Goal: Task Accomplishment & Management: Manage account settings

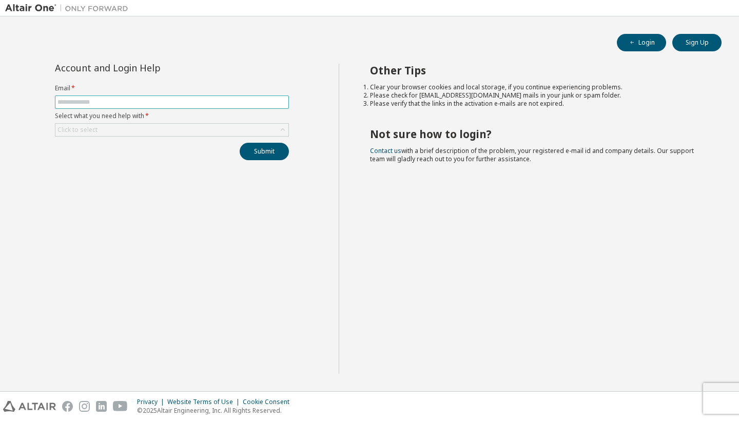
click at [147, 97] on span at bounding box center [172, 101] width 234 height 13
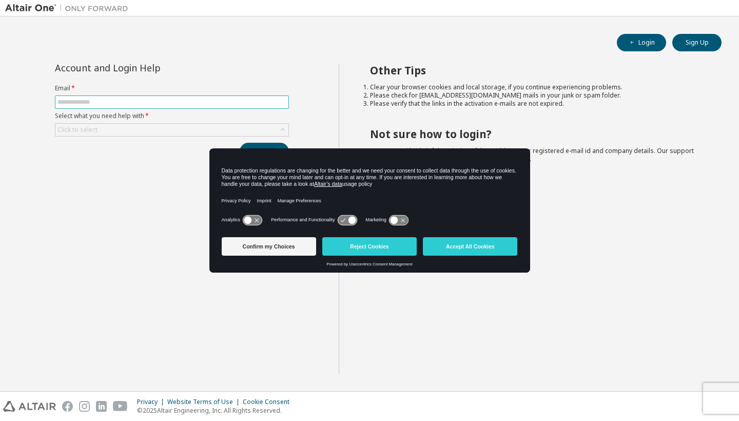
click at [147, 96] on span at bounding box center [172, 101] width 234 height 13
click at [476, 248] on button "Accept All Cookies" at bounding box center [470, 246] width 94 height 18
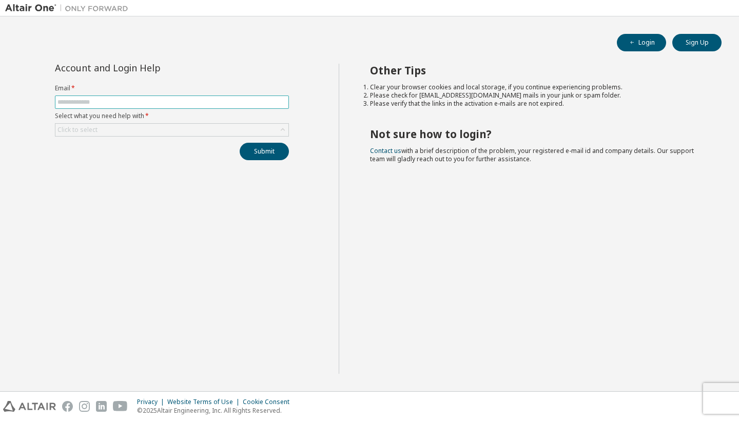
click at [118, 99] on input "text" at bounding box center [171, 102] width 229 height 8
type input "**********"
click at [120, 129] on div "Click to select" at bounding box center [171, 130] width 233 height 12
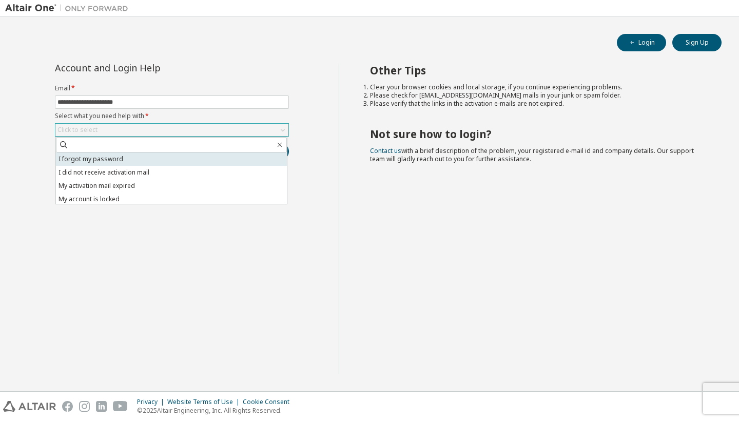
click at [120, 161] on li "I forgot my password" at bounding box center [171, 158] width 231 height 13
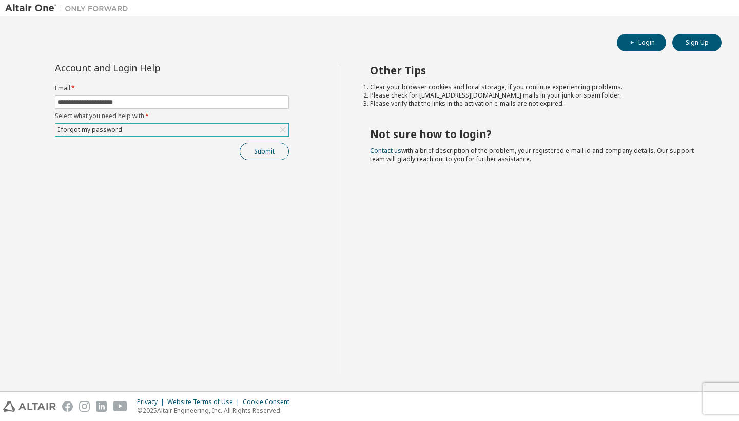
click at [260, 156] on button "Submit" at bounding box center [264, 151] width 49 height 17
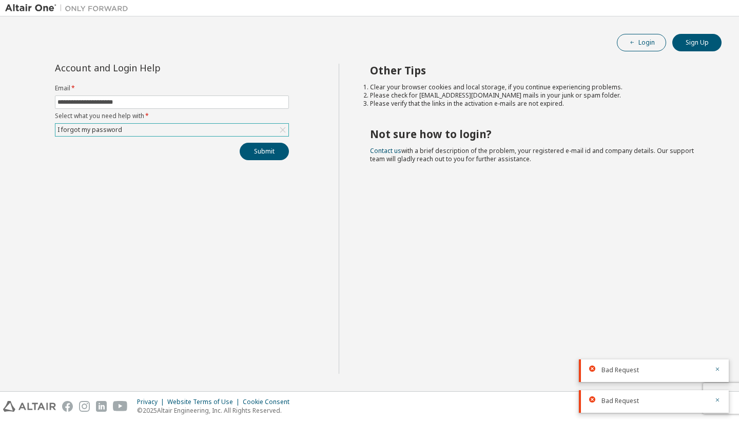
click at [631, 39] on span "button" at bounding box center [632, 43] width 8 height 8
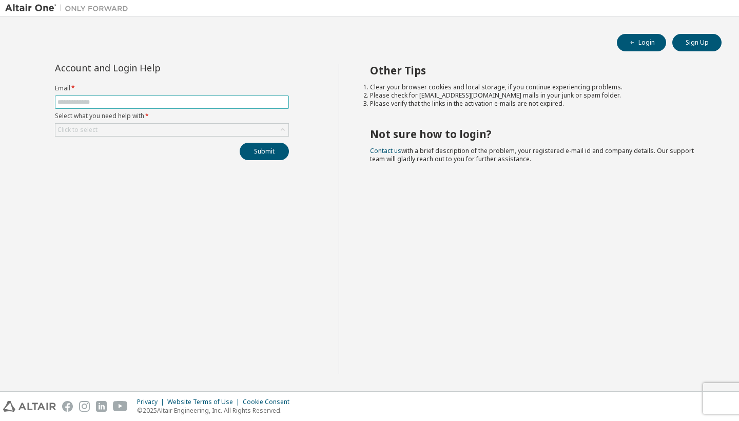
click at [121, 103] on input "text" at bounding box center [171, 102] width 229 height 8
type input "*"
type input "**********"
click at [112, 126] on div "Click to select" at bounding box center [171, 130] width 233 height 12
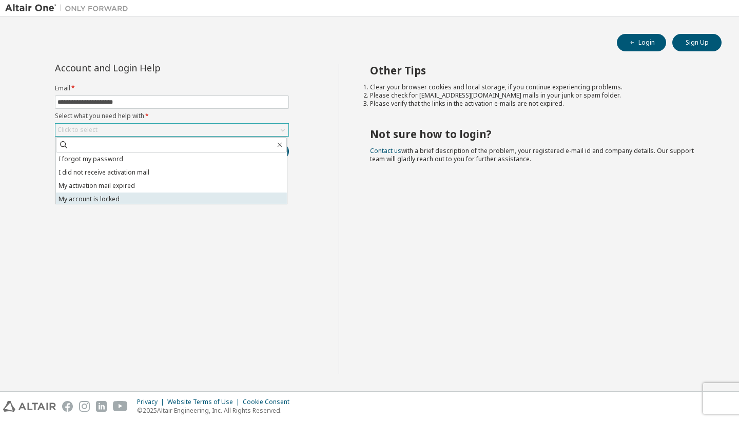
click at [113, 198] on li "My account is locked" at bounding box center [171, 199] width 231 height 13
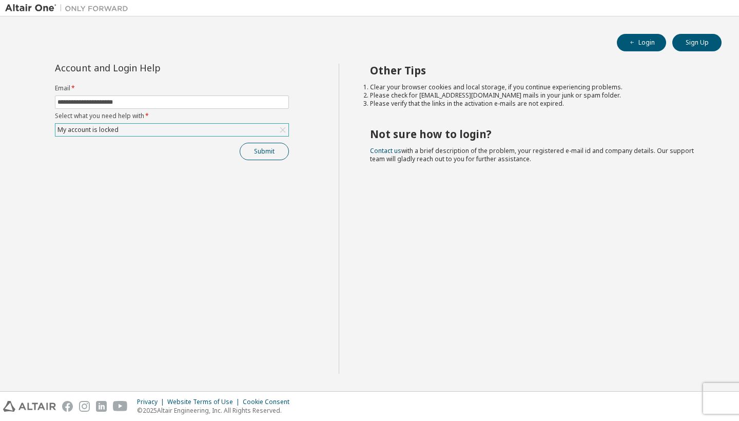
click at [268, 152] on button "Submit" at bounding box center [264, 151] width 49 height 17
